Goal: Find contact information: Obtain details needed to contact an individual or organization

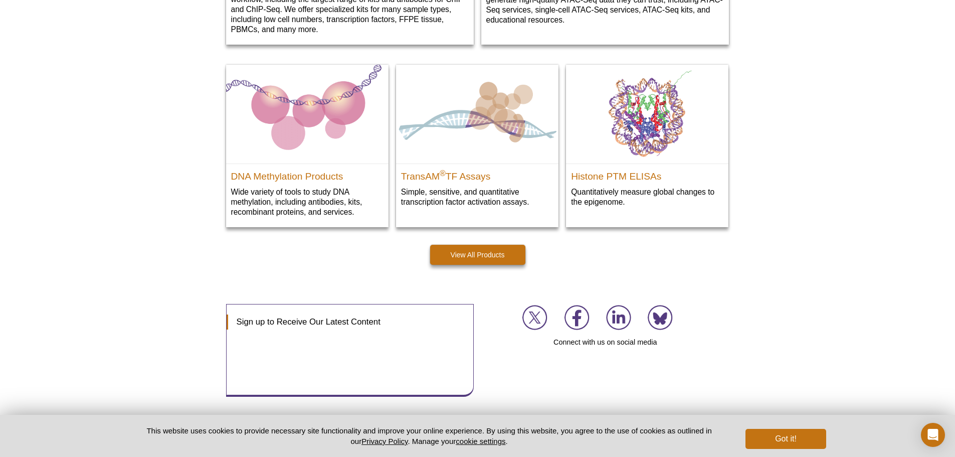
scroll to position [1451, 0]
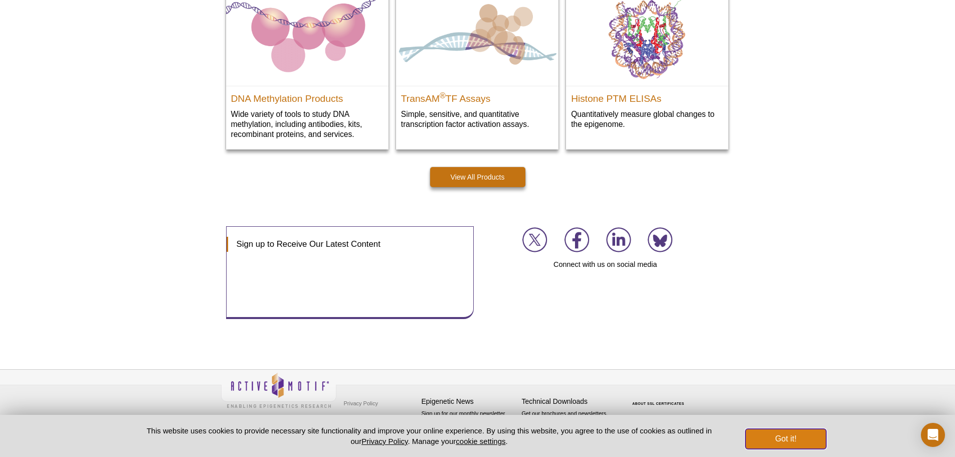
click at [774, 433] on button "Got it!" at bounding box center [786, 439] width 80 height 20
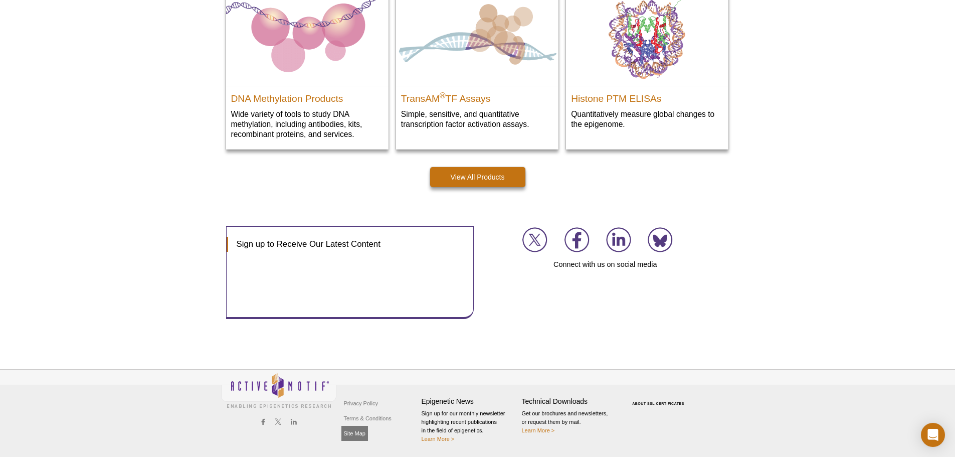
scroll to position [1436, 0]
click at [362, 432] on link "Site Map" at bounding box center [354, 433] width 27 height 15
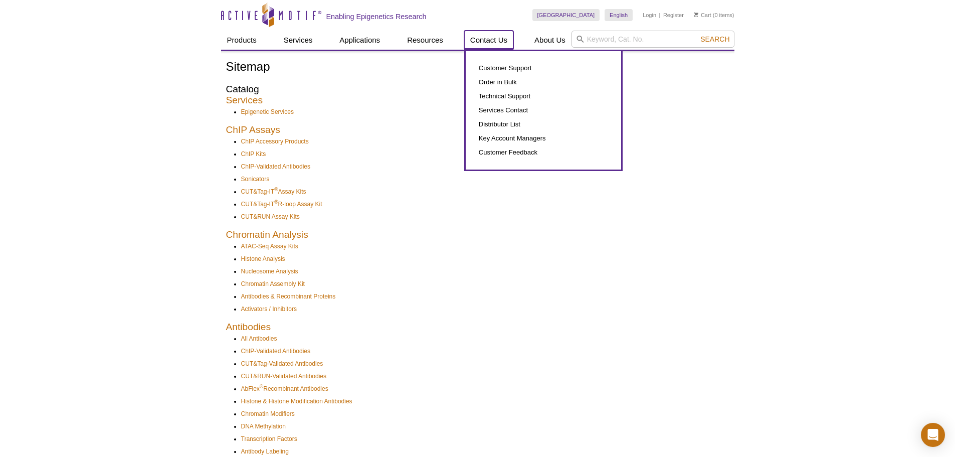
click at [490, 38] on link "Contact Us" at bounding box center [488, 40] width 49 height 19
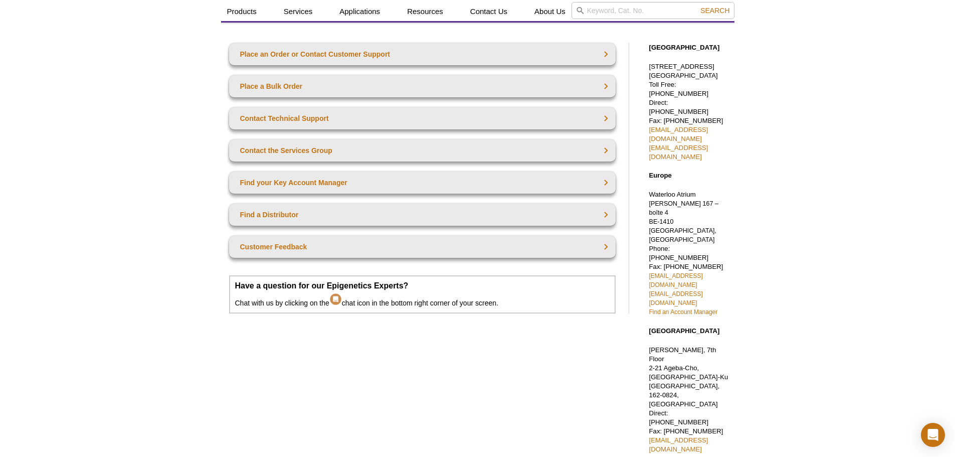
scroll to position [36, 0]
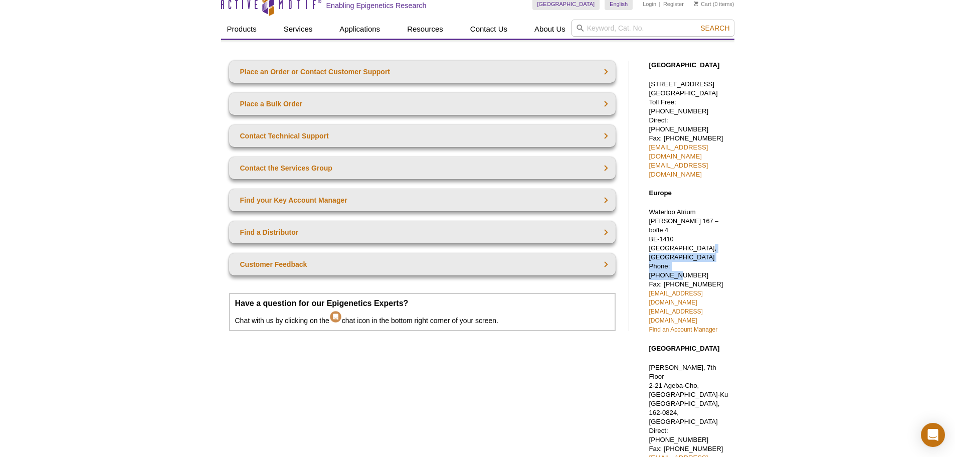
drag, startPoint x: 715, startPoint y: 202, endPoint x: 693, endPoint y: 208, distance: 23.0
click at [693, 208] on p "Waterloo Atrium [PERSON_NAME][STREET_ADDRESS] Phone: [PHONE_NUMBER] Fax: [PHONE…" at bounding box center [689, 271] width 80 height 126
click at [855, 289] on div "Active Motif Logo Enabling Epigenetics Research 0 Search Skip to content Active…" at bounding box center [477, 354] width 955 height 731
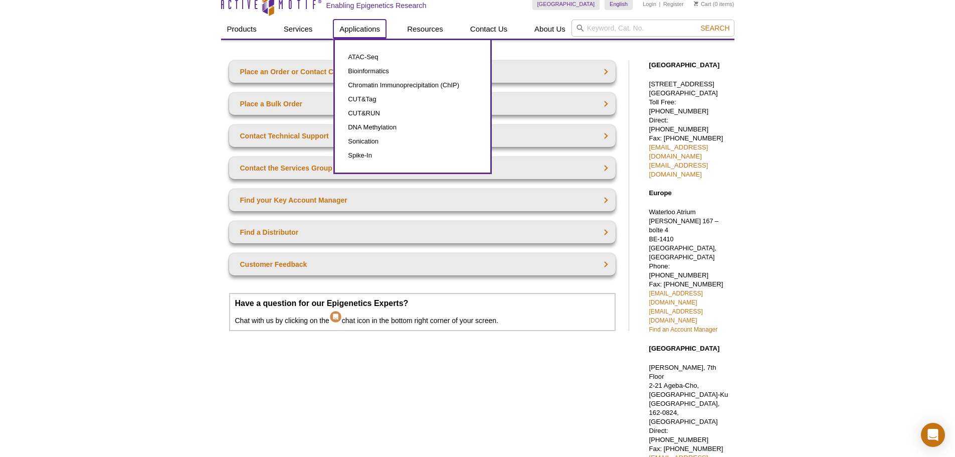
click at [356, 35] on link "Applications" at bounding box center [359, 29] width 53 height 19
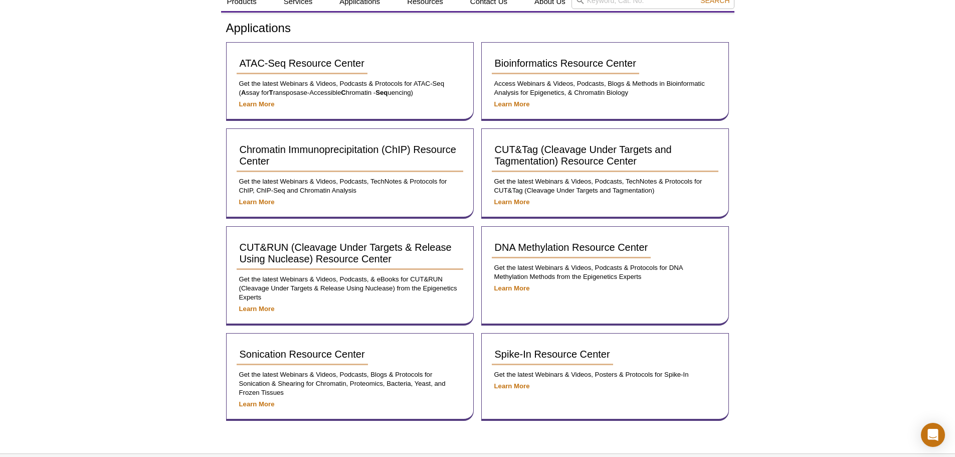
scroll to position [50, 0]
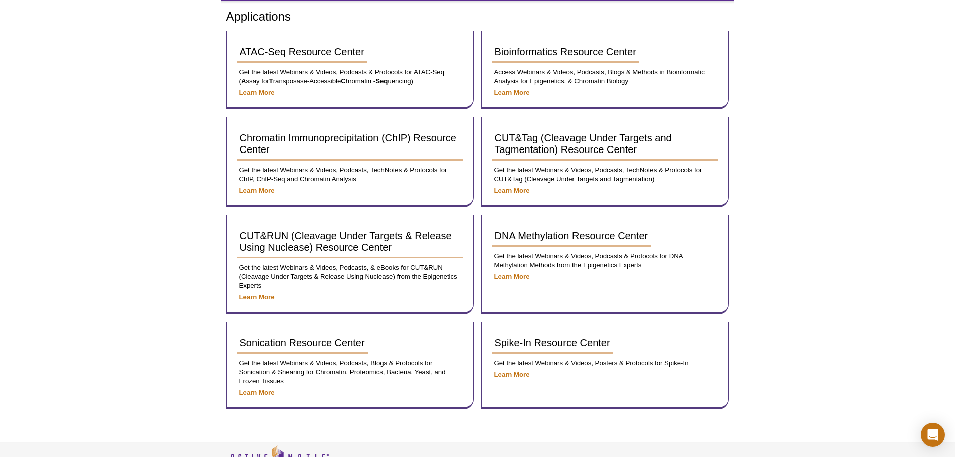
click at [163, 175] on div "Active Motif Logo Enabling Epigenetics Research 0 Search Skip to content Active…" at bounding box center [477, 240] width 955 height 580
click at [747, 188] on div "Active Motif Logo Enabling Epigenetics Research 0 Search Skip to content Active…" at bounding box center [477, 240] width 955 height 580
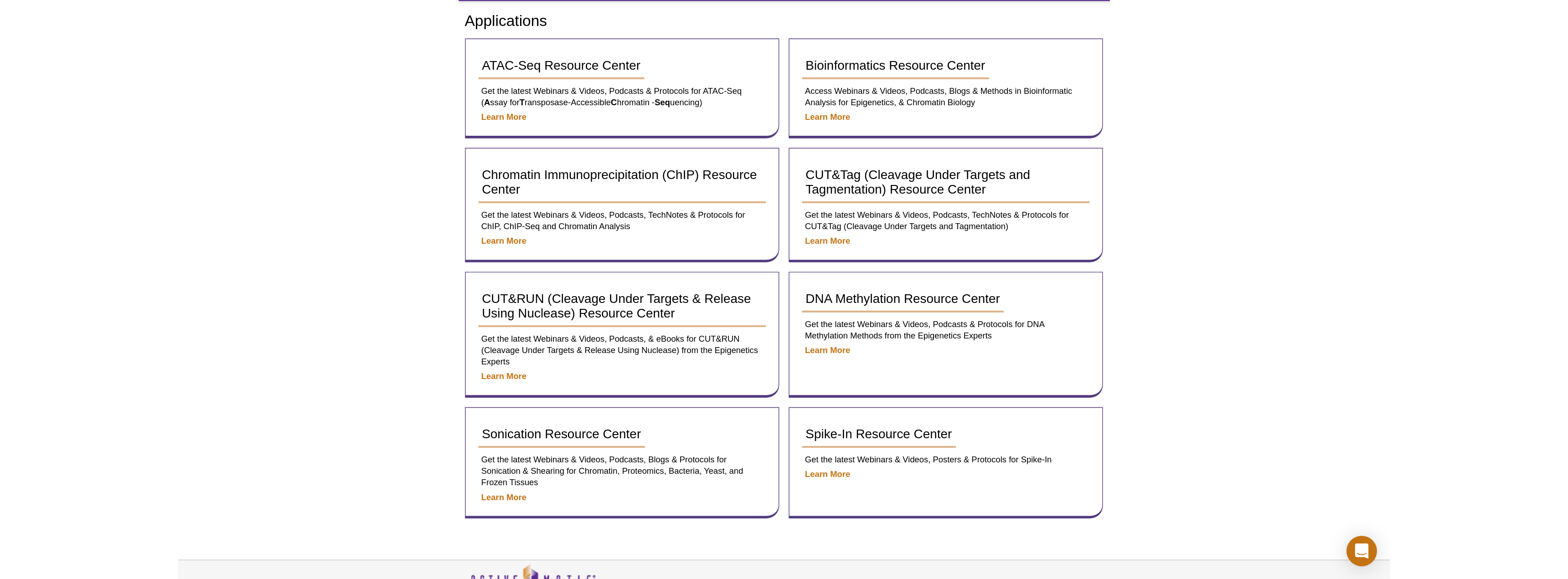
scroll to position [0, 0]
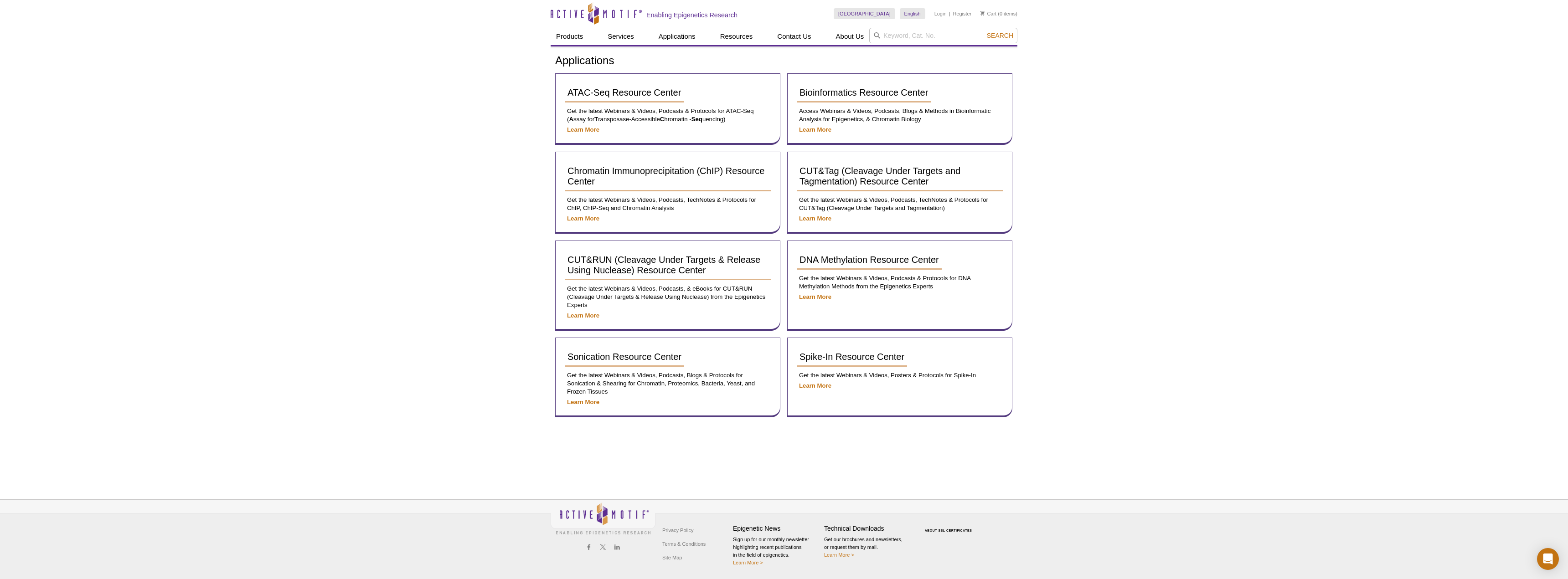
click at [518, 236] on div "Active Motif Logo Enabling Epigenetics Research 0 Search Skip to content Active…" at bounding box center [784, 289] width 1568 height 579
